Goal: Task Accomplishment & Management: Manage account settings

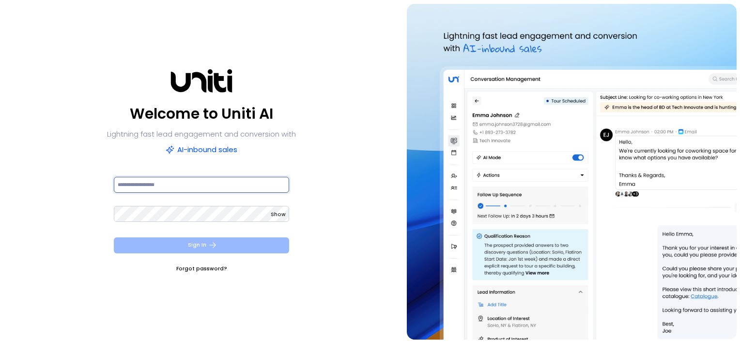
type input "**********"
click at [196, 250] on button "Sign In" at bounding box center [202, 245] width 176 height 16
